Goal: Obtain resource: Download file/media

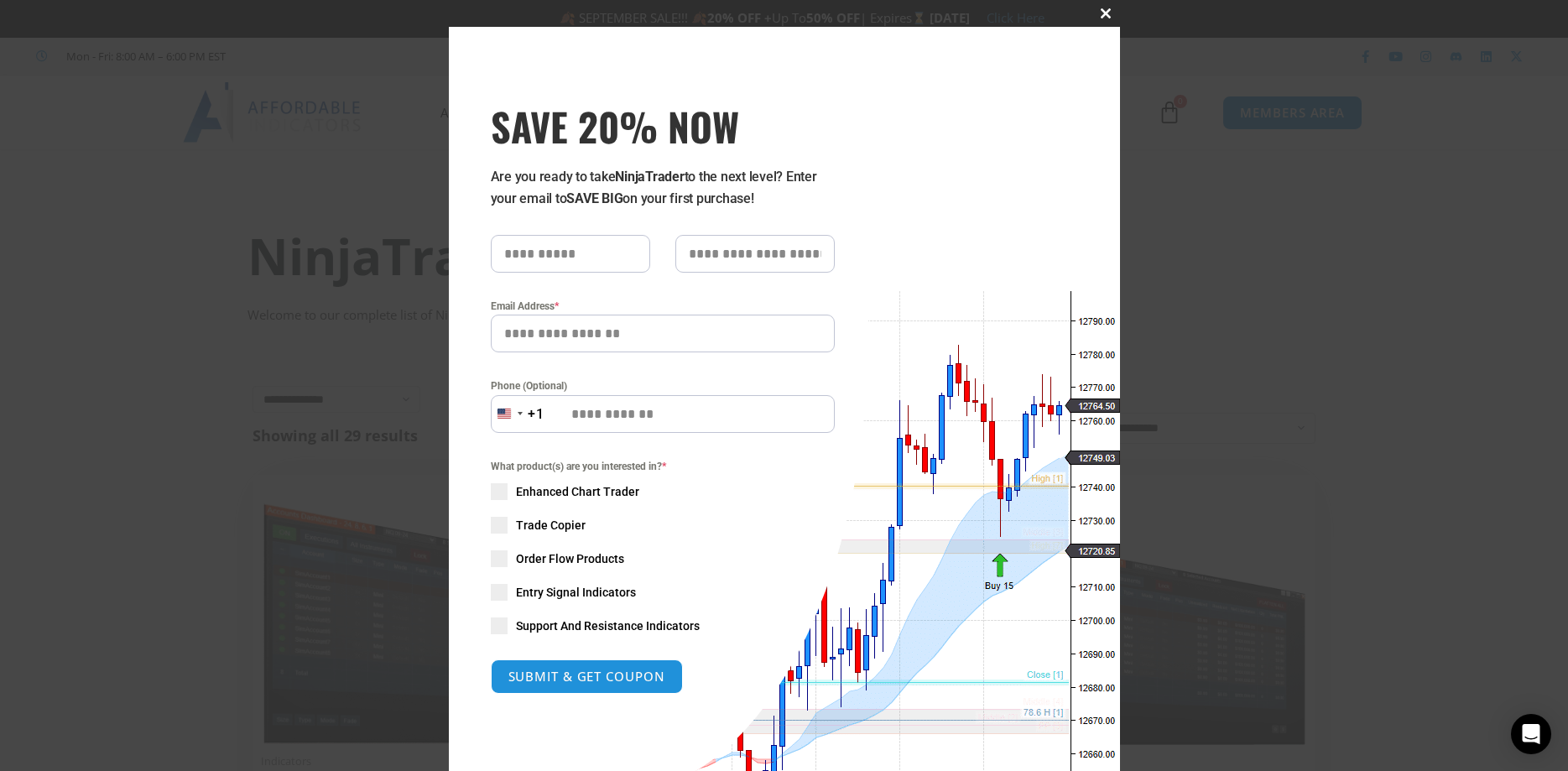
click at [1095, 10] on span at bounding box center [1107, 13] width 27 height 10
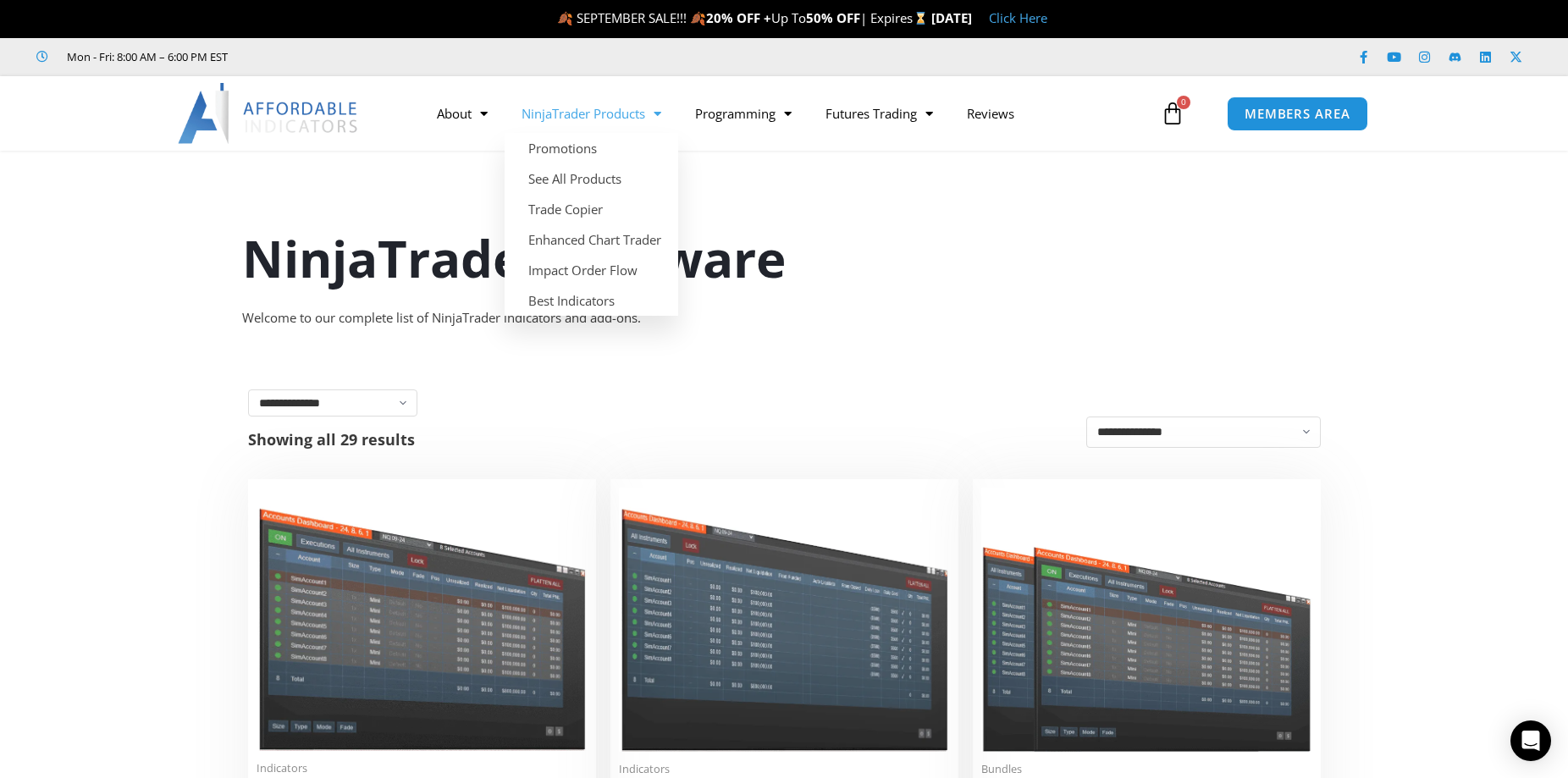
click at [636, 116] on link "NinjaTrader Products" at bounding box center [591, 113] width 174 height 39
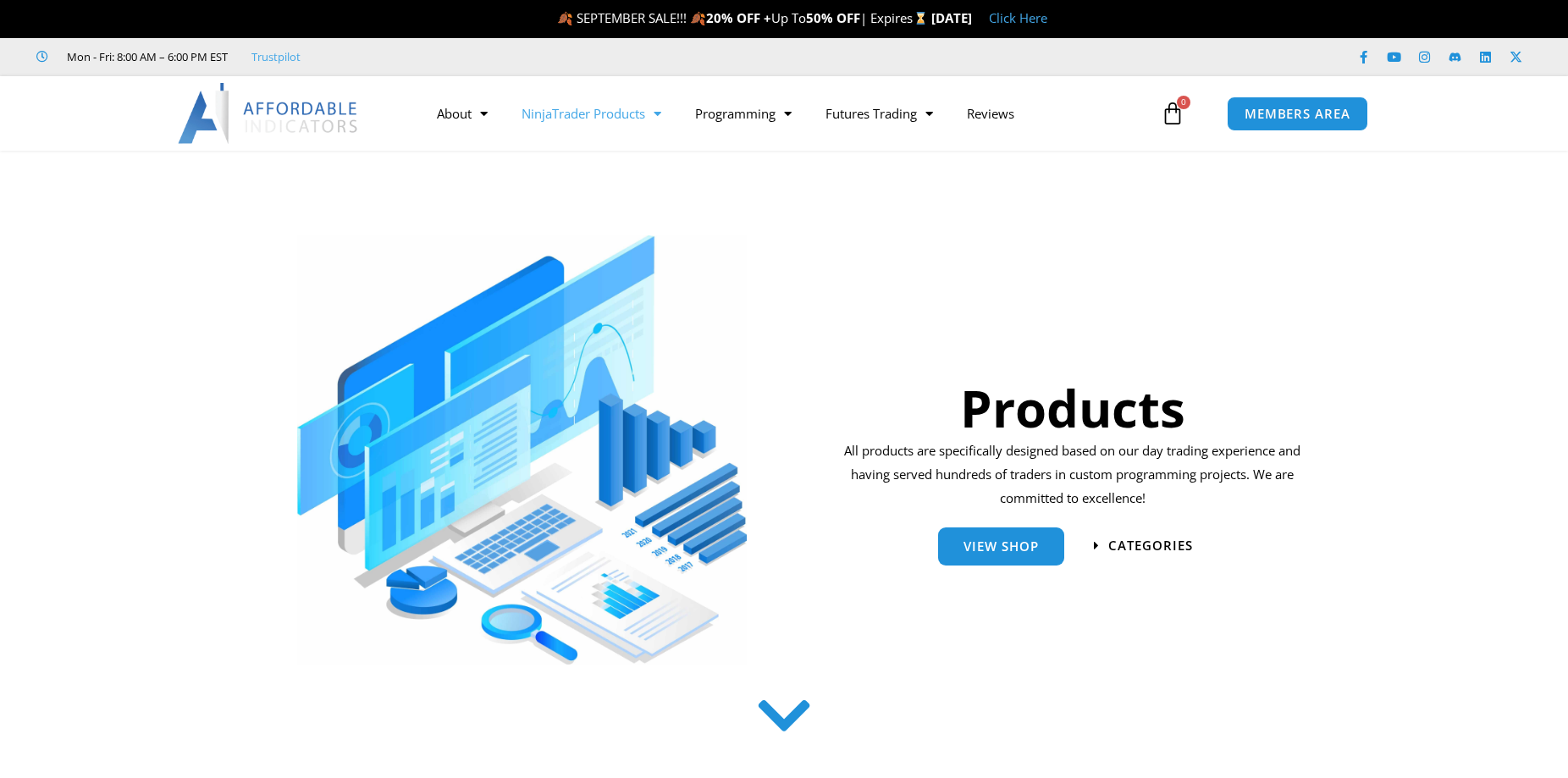
click at [655, 114] on span "Menu" at bounding box center [653, 113] width 16 height 30
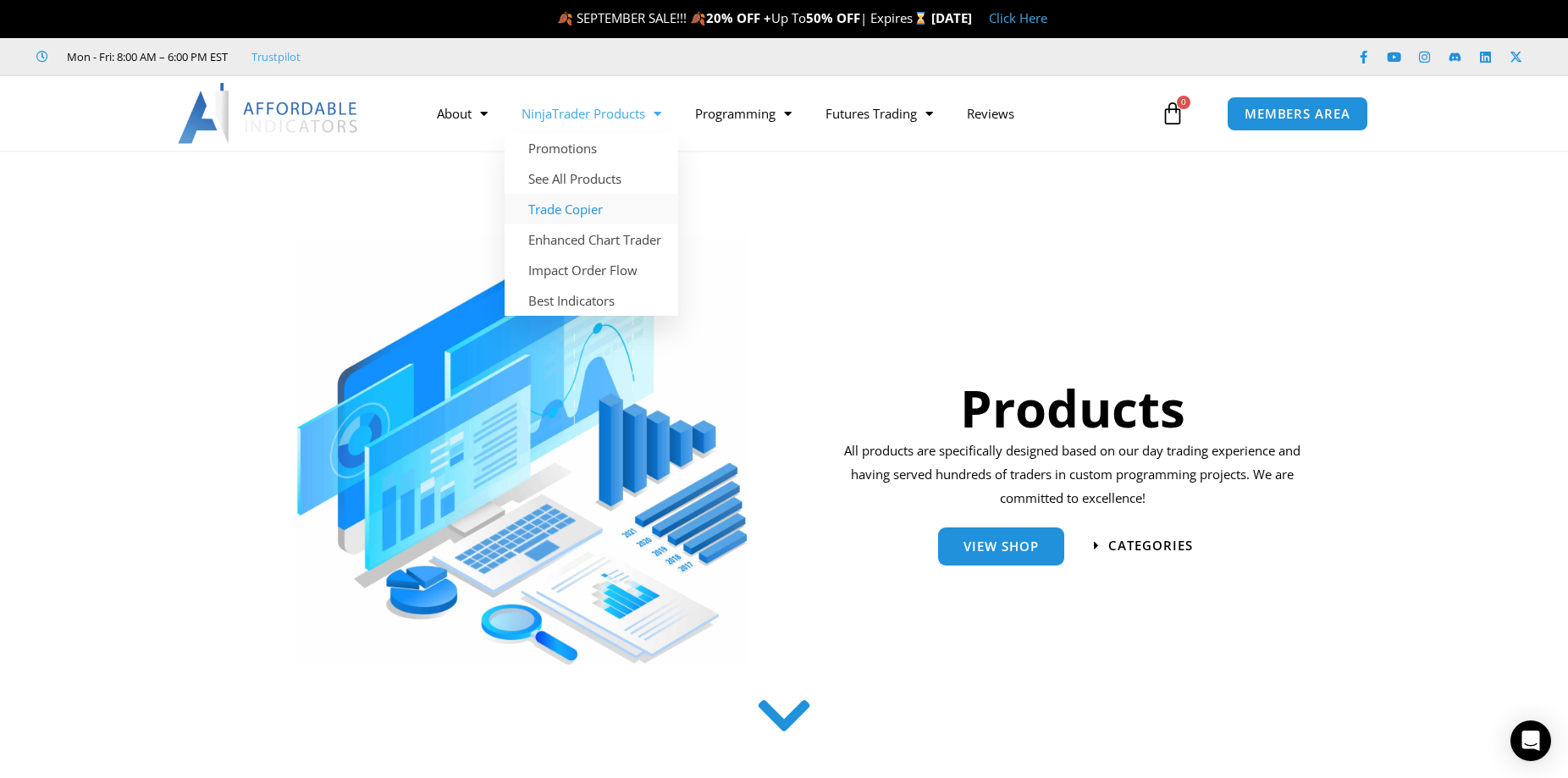
click at [570, 210] on link "Trade Copier" at bounding box center [591, 209] width 174 height 30
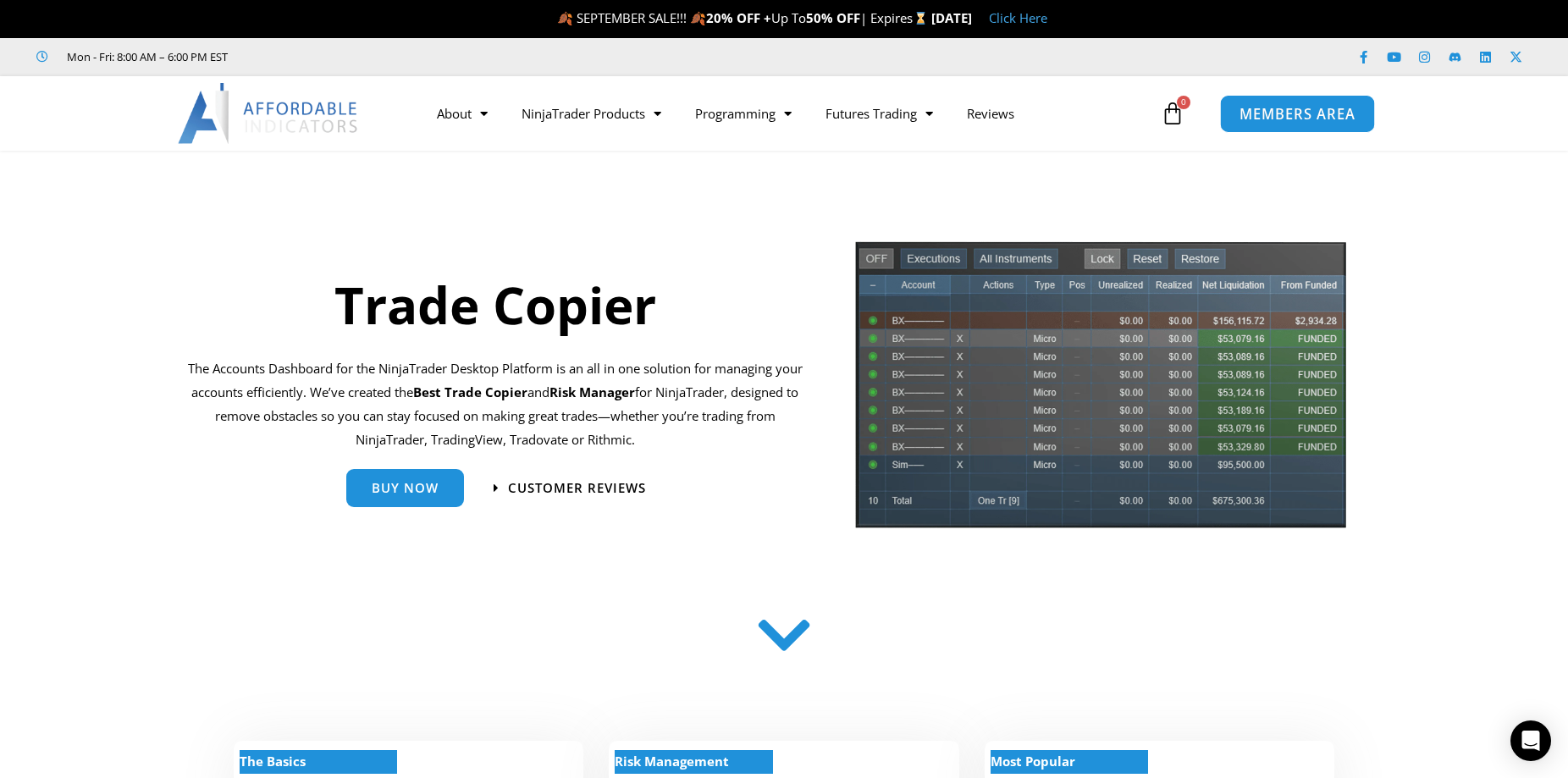
click at [1267, 111] on span "MEMBERS AREA" at bounding box center [1297, 113] width 116 height 15
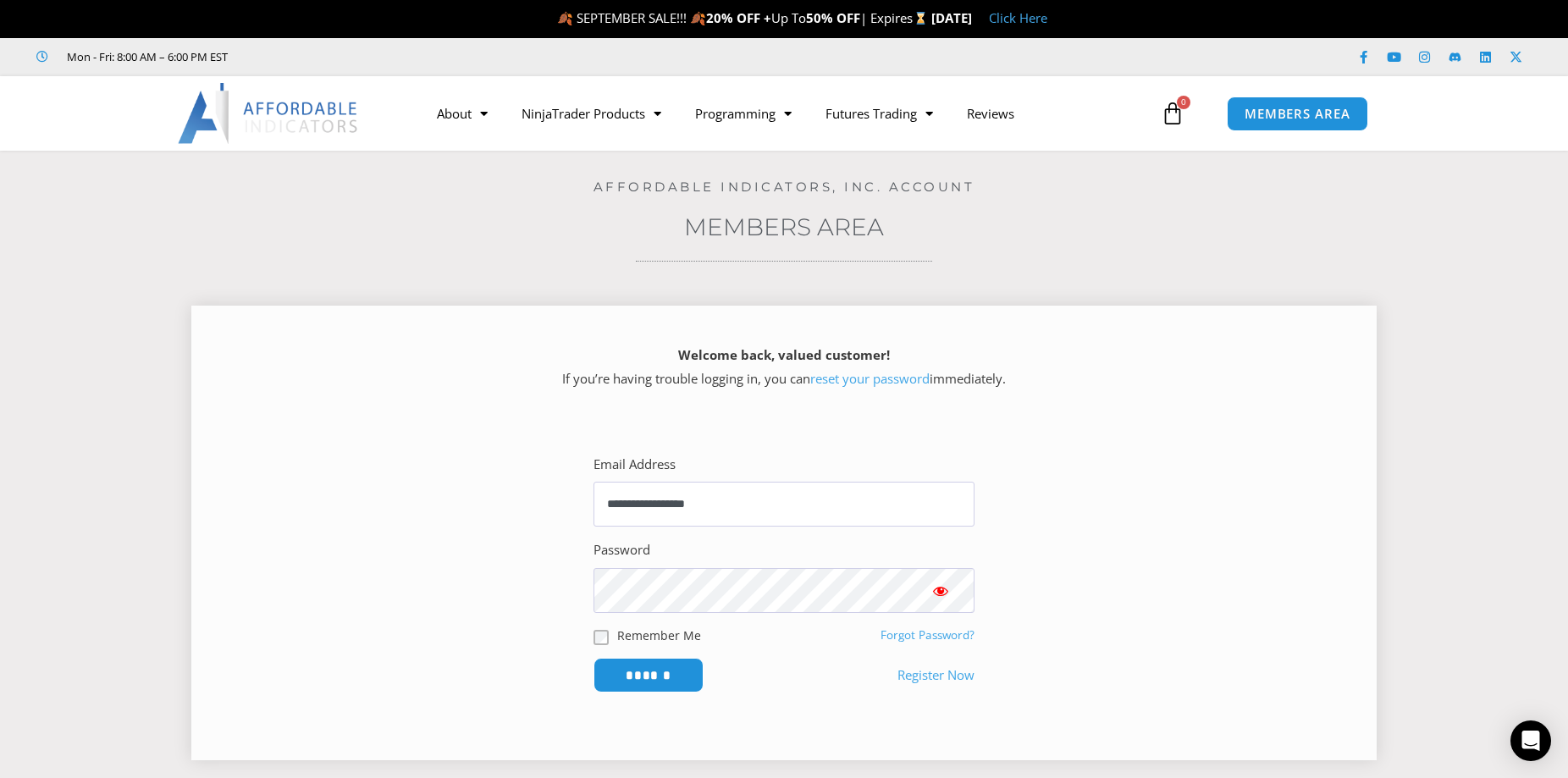
drag, startPoint x: 647, startPoint y: 666, endPoint x: 1151, endPoint y: 388, distance: 575.6
click at [647, 666] on input "******" at bounding box center [648, 675] width 110 height 35
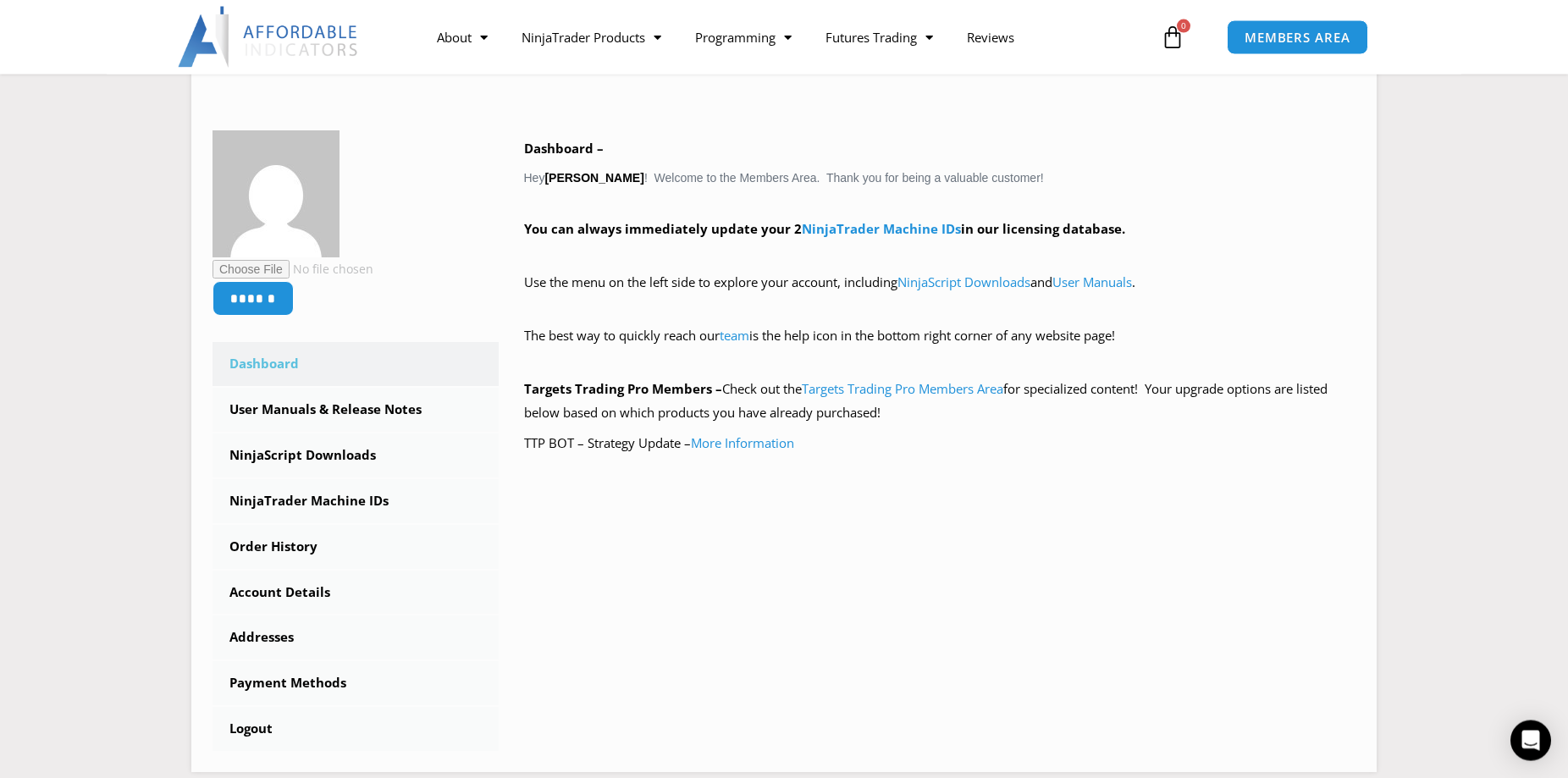
scroll to position [86, 0]
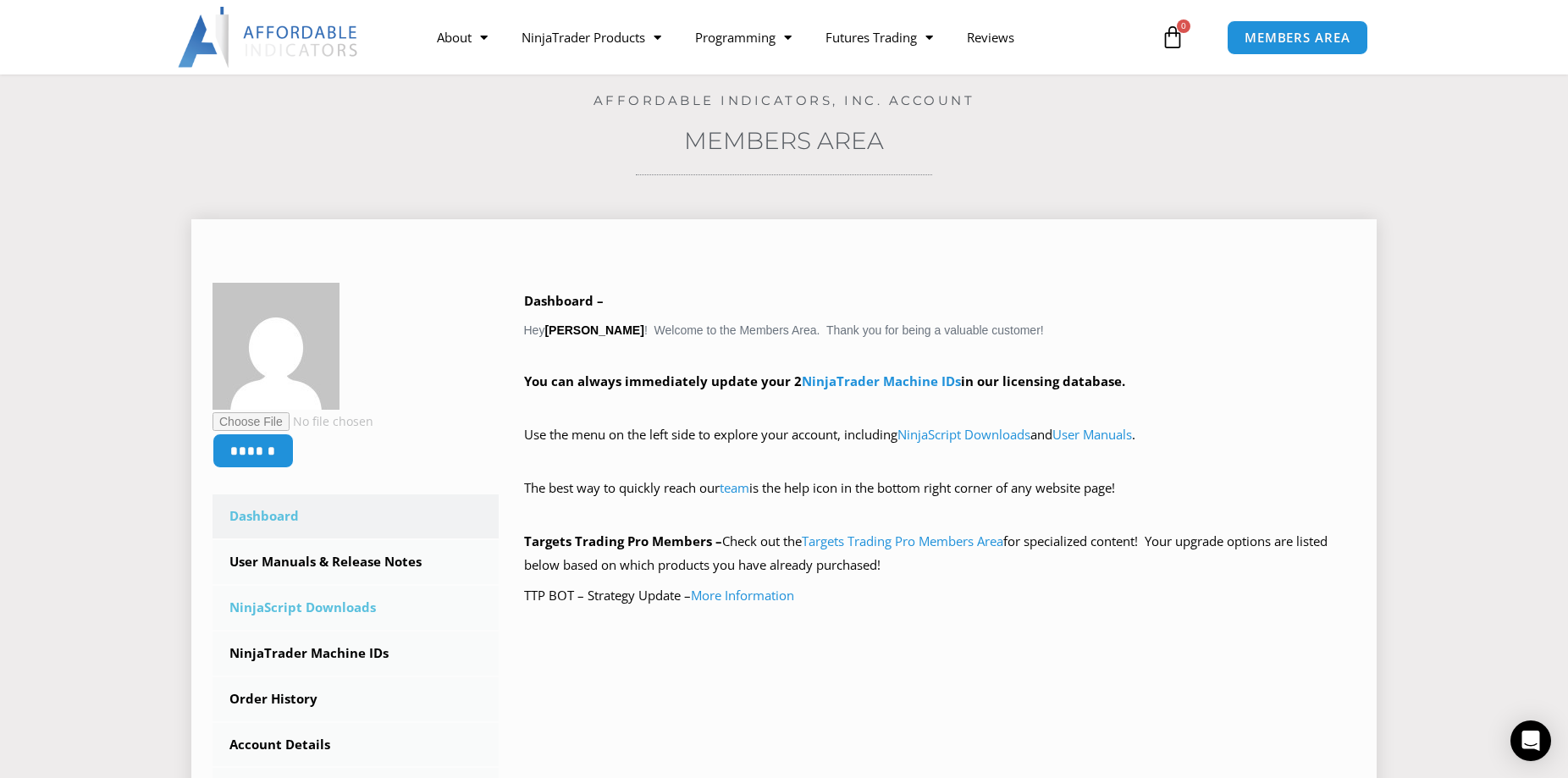
click at [342, 604] on link "NinjaScript Downloads" at bounding box center [355, 607] width 286 height 44
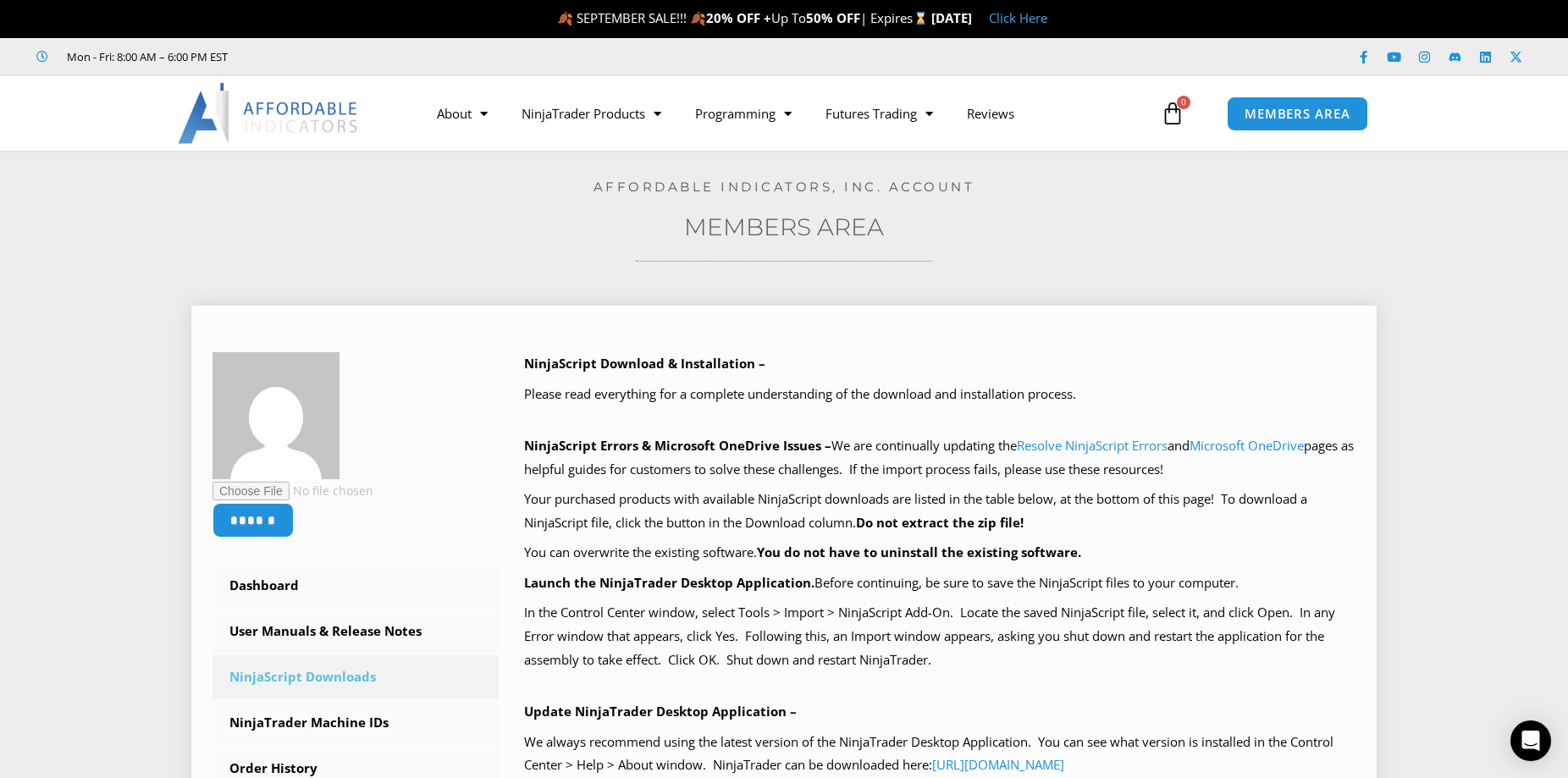
click at [1136, 529] on p "Your purchased products with available NinjaScript downloads are listed in the …" at bounding box center [940, 511] width 832 height 48
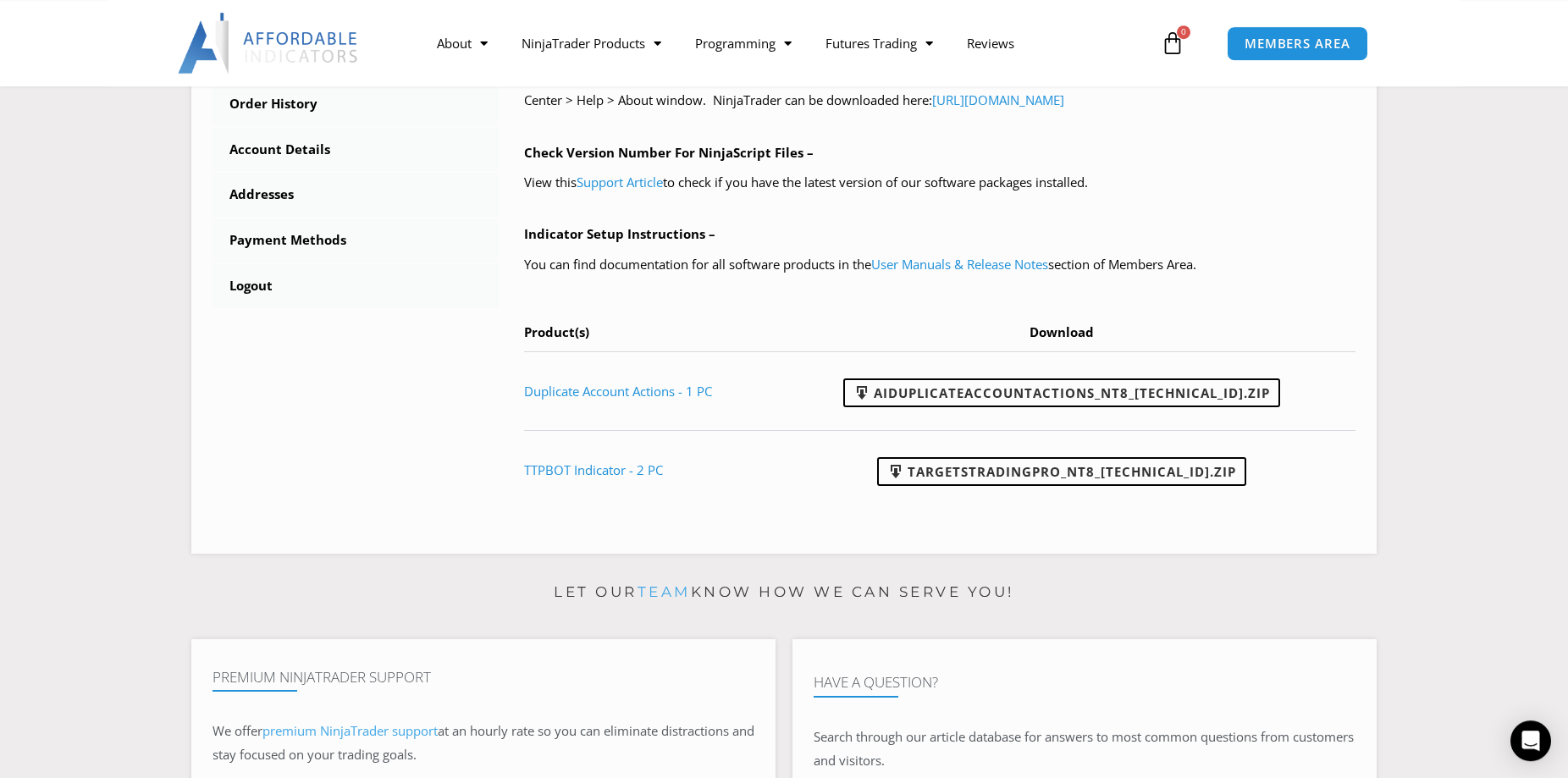
scroll to position [750, 0]
